Goal: Transaction & Acquisition: Subscribe to service/newsletter

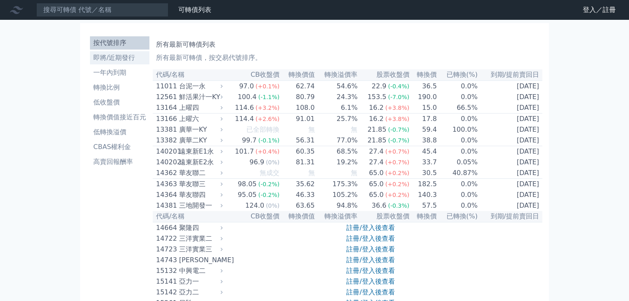
click at [113, 61] on li "即將/近期發行" at bounding box center [119, 58] width 59 height 10
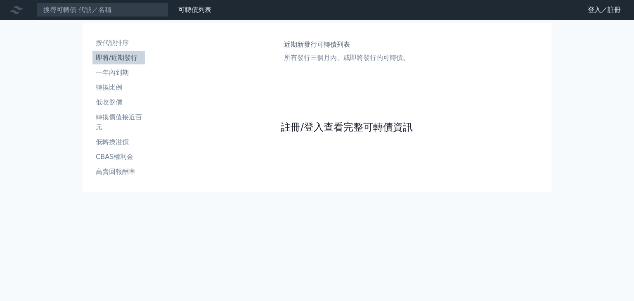
click at [327, 127] on link "註冊/登入查看完整可轉債資訊" at bounding box center [346, 126] width 132 height 13
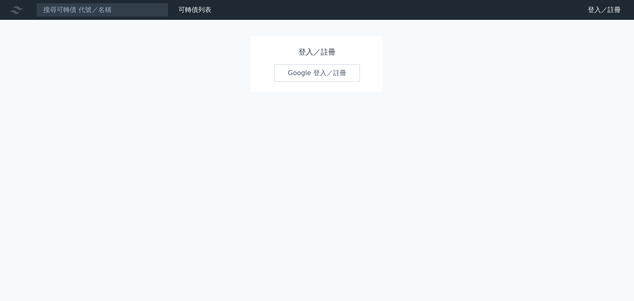
click at [305, 76] on link "Google 登入／註冊" at bounding box center [317, 72] width 86 height 17
